Goal: Task Accomplishment & Management: Manage account settings

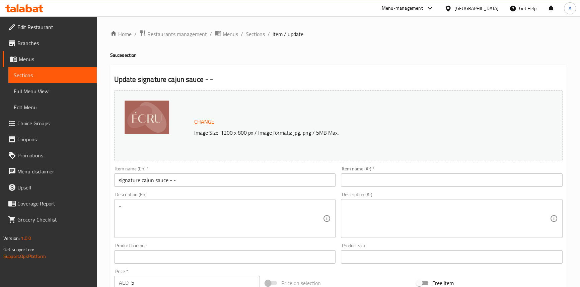
click at [473, 10] on div "United Arab Emirates" at bounding box center [476, 8] width 44 height 7
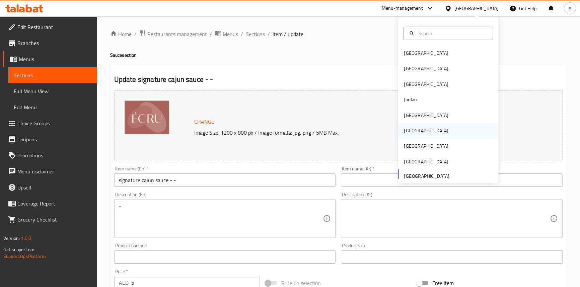
click at [409, 133] on div "[GEOGRAPHIC_DATA]" at bounding box center [426, 130] width 44 height 7
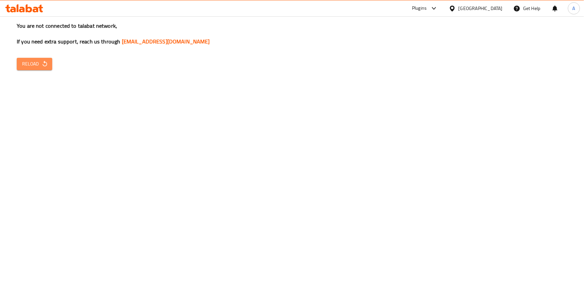
click at [39, 58] on button "Reload" at bounding box center [34, 64] width 35 height 12
click at [35, 63] on span "Reload" at bounding box center [34, 64] width 25 height 8
click at [43, 63] on icon "button" at bounding box center [44, 64] width 7 height 7
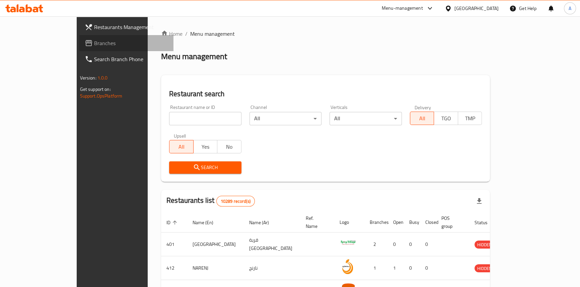
click at [94, 45] on span "Branches" at bounding box center [131, 43] width 74 height 8
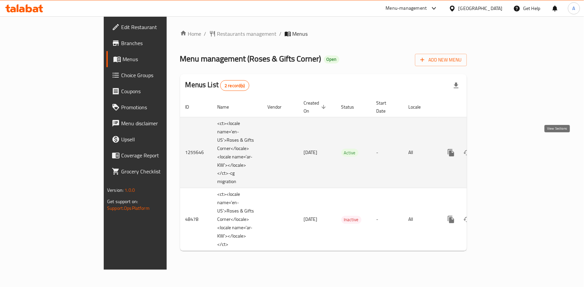
click at [503, 149] on icon "enhanced table" at bounding box center [499, 153] width 8 height 8
